Goal: Task Accomplishment & Management: Manage account settings

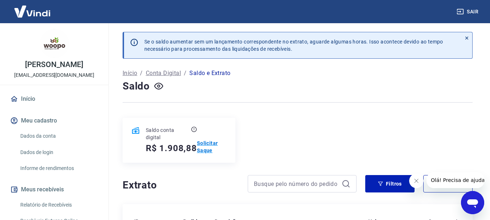
click at [200, 147] on p "Solicitar Saque" at bounding box center [212, 147] width 30 height 15
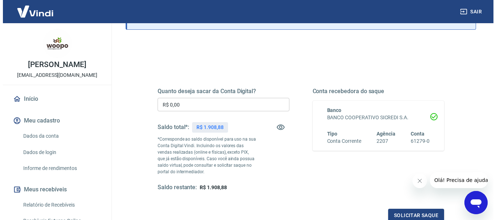
scroll to position [73, 0]
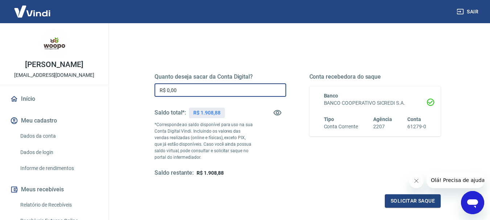
click at [194, 88] on input "R$ 0,00" at bounding box center [221, 89] width 132 height 13
type input "R$ 1.908,88"
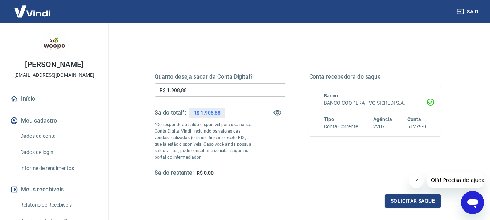
click at [419, 180] on icon "Fechar mensagem da empresa" at bounding box center [416, 181] width 6 height 6
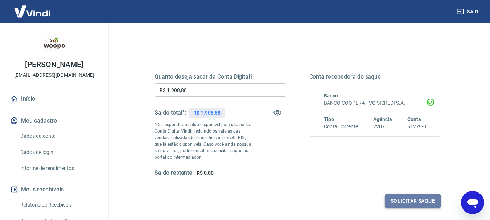
click at [404, 202] on button "Solicitar saque" at bounding box center [413, 200] width 56 height 13
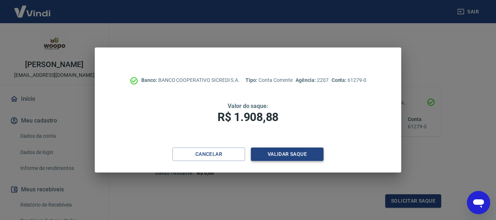
click at [287, 154] on button "Validar saque" at bounding box center [287, 154] width 73 height 13
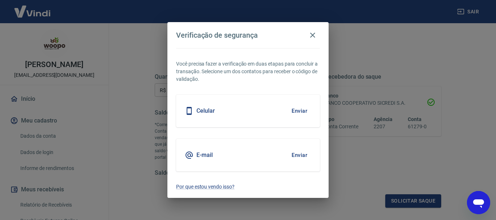
click at [279, 155] on div "E-mail Enviar" at bounding box center [248, 155] width 144 height 33
click at [300, 155] on button "Enviar" at bounding box center [299, 155] width 24 height 15
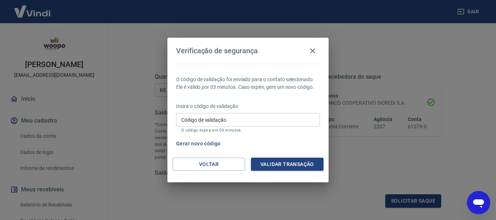
click at [199, 123] on input "Código de validação" at bounding box center [248, 119] width 144 height 13
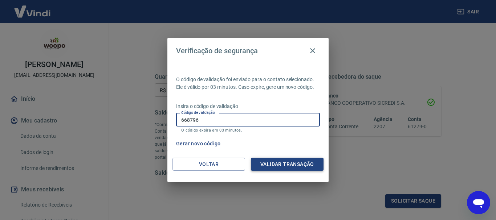
type input "668796"
click at [276, 161] on button "Validar transação" at bounding box center [287, 164] width 73 height 13
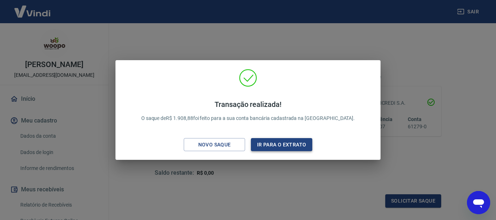
click at [278, 150] on button "Ir para o extrato" at bounding box center [281, 144] width 61 height 13
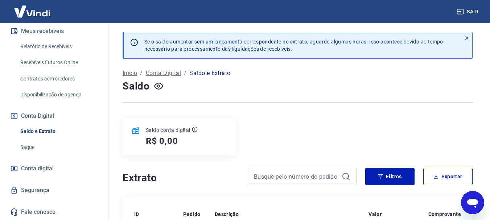
scroll to position [36, 0]
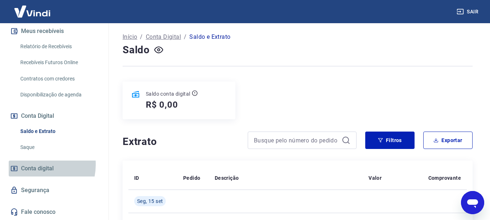
click at [32, 164] on span "Conta digital" at bounding box center [37, 169] width 33 height 10
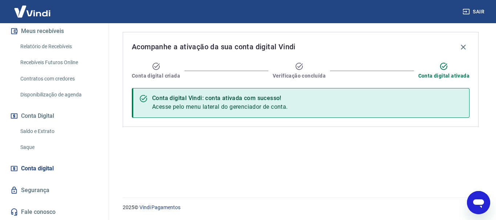
click at [26, 146] on link "Saque" at bounding box center [58, 147] width 82 height 15
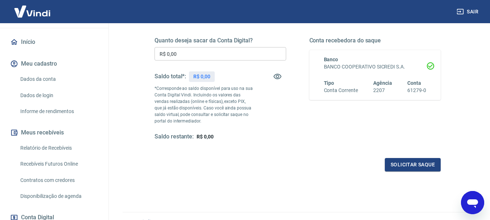
scroll to position [57, 0]
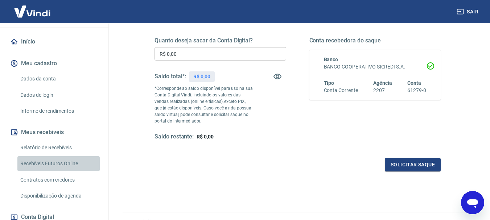
click at [69, 168] on link "Recebíveis Futuros Online" at bounding box center [58, 163] width 82 height 15
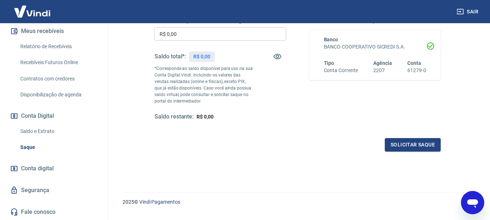
scroll to position [145, 0]
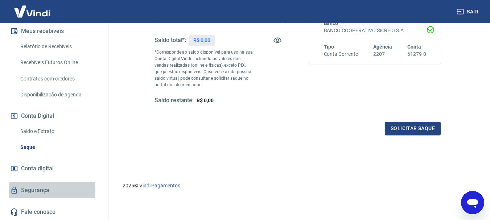
click at [29, 190] on link "Segurança" at bounding box center [54, 190] width 91 height 16
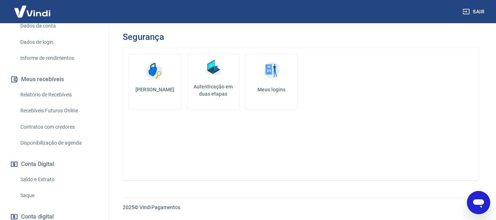
scroll to position [94, 0]
